Goal: Information Seeking & Learning: Check status

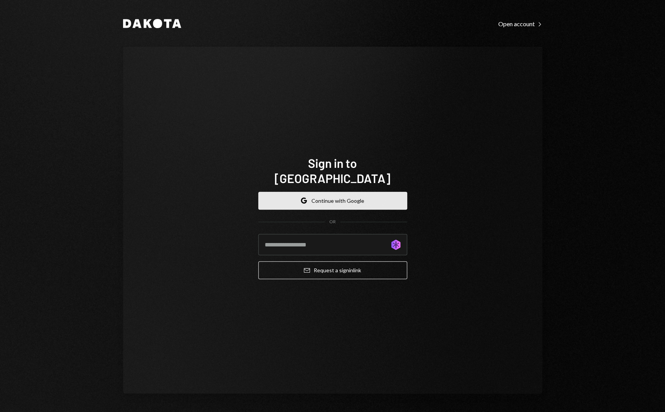
click at [316, 192] on button "Google Continue with Google" at bounding box center [332, 201] width 149 height 18
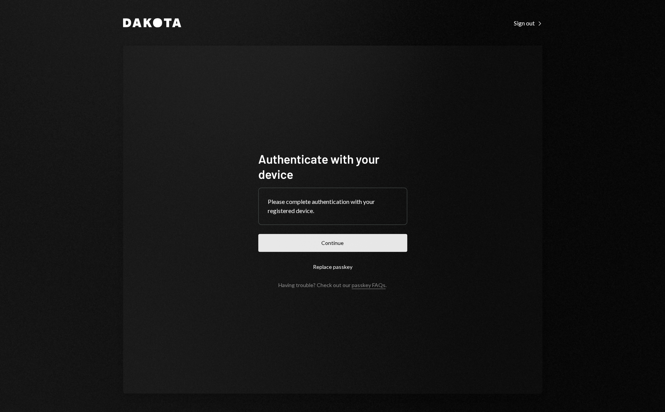
click at [280, 235] on button "Continue" at bounding box center [332, 243] width 149 height 18
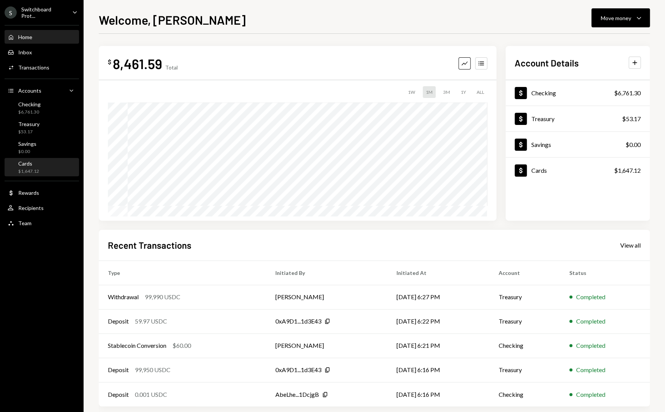
click at [56, 164] on div "Cards $1,647.12" at bounding box center [42, 167] width 68 height 14
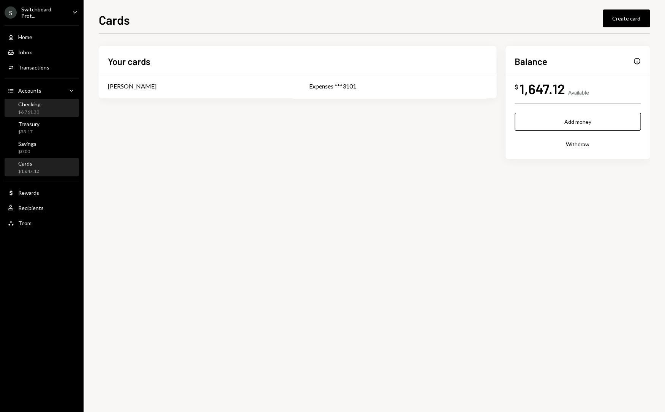
click at [51, 111] on div "Checking $6,761.30" at bounding box center [42, 108] width 68 height 14
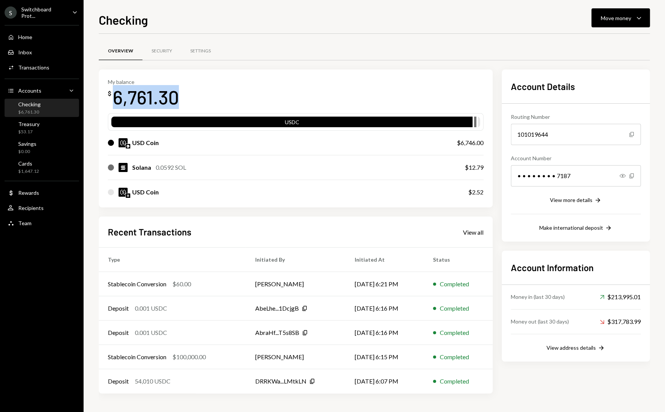
drag, startPoint x: 150, startPoint y: 97, endPoint x: 113, endPoint y: 98, distance: 37.6
click at [113, 98] on div "My balance $ 6,761.30" at bounding box center [295, 94] width 375 height 30
copy div "6,761.30"
click at [224, 102] on div "My balance $ 6,761.30" at bounding box center [295, 94] width 375 height 30
click at [191, 98] on div "My balance $ 6,761.30" at bounding box center [295, 94] width 375 height 30
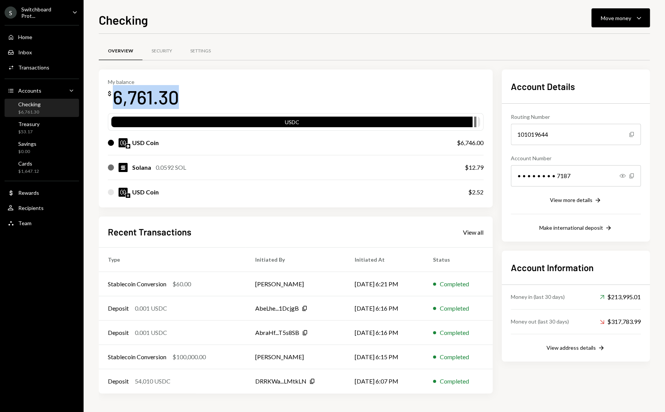
drag, startPoint x: 192, startPoint y: 98, endPoint x: 116, endPoint y: 99, distance: 75.6
click at [116, 99] on div "My balance $ 6,761.30" at bounding box center [295, 94] width 375 height 30
copy div "6,761.30"
